Goal: Task Accomplishment & Management: Manage account settings

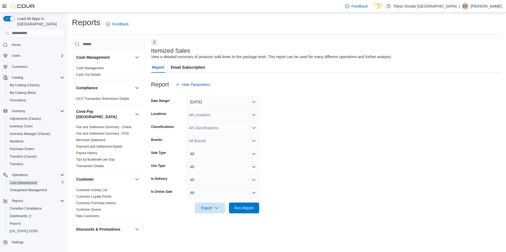
click at [17, 180] on span "Cash Management" at bounding box center [23, 182] width 27 height 4
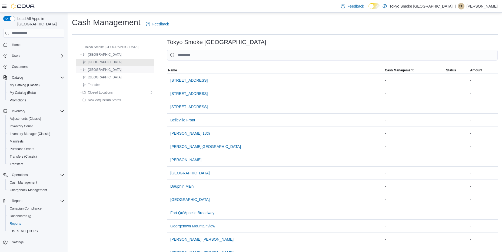
click at [122, 64] on div "Newfoundland" at bounding box center [116, 62] width 73 height 6
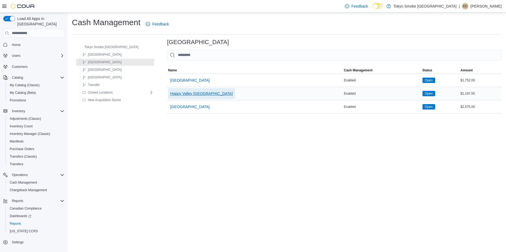
click at [176, 92] on span "Happy Valley Goose Bay" at bounding box center [201, 93] width 62 height 5
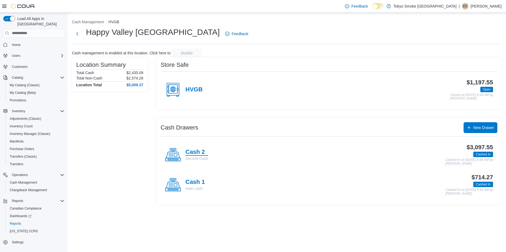
click at [188, 149] on h4 "Cash 2" at bounding box center [196, 152] width 23 height 7
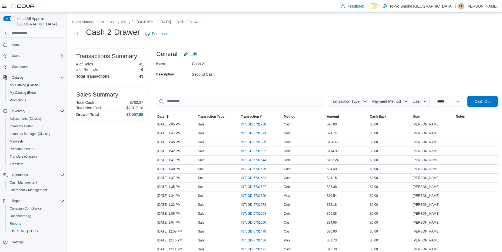
click at [482, 7] on p "Cody Cabot-Letto" at bounding box center [481, 6] width 31 height 6
click at [463, 49] on button "Sign Out" at bounding box center [470, 53] width 50 height 9
